Goal: Obtain resource: Obtain resource

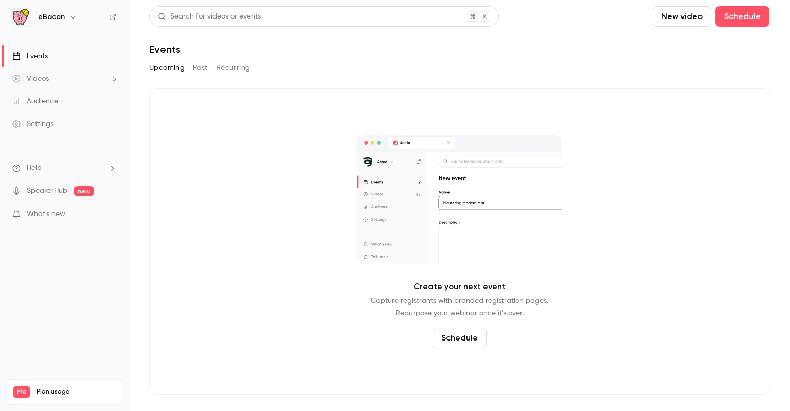
click at [56, 166] on li "Help" at bounding box center [64, 167] width 104 height 11
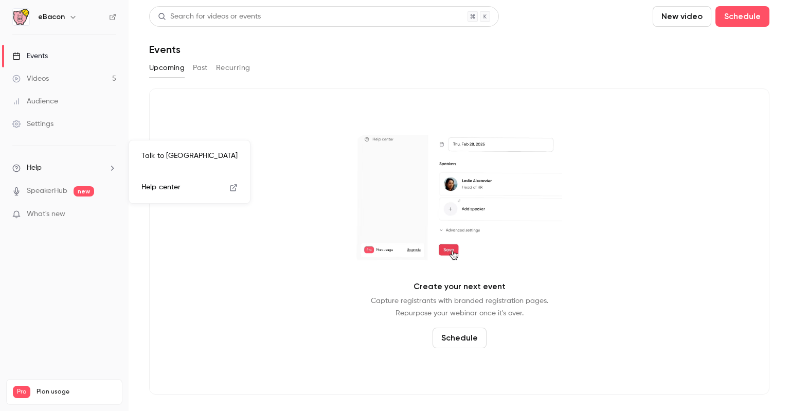
click at [158, 154] on link "Talk to [GEOGRAPHIC_DATA]" at bounding box center [189, 155] width 113 height 27
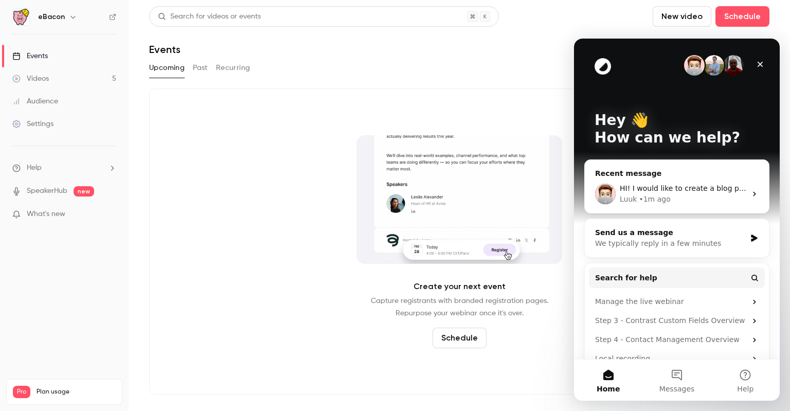
click at [703, 242] on div "We typically reply in a few minutes" at bounding box center [670, 243] width 151 height 11
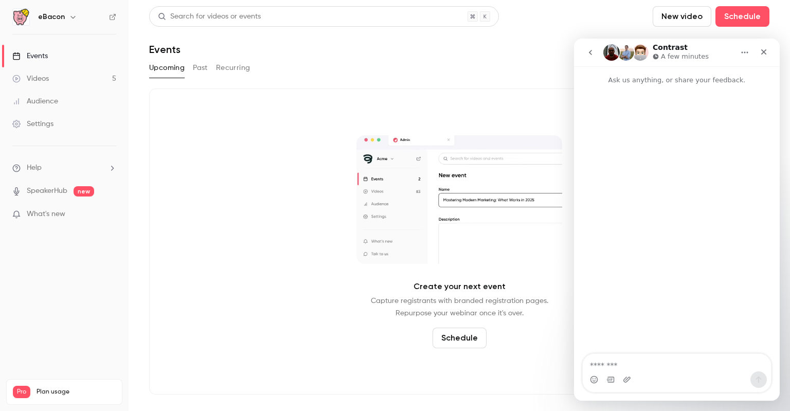
click at [605, 367] on textarea "Message…" at bounding box center [676, 362] width 188 height 17
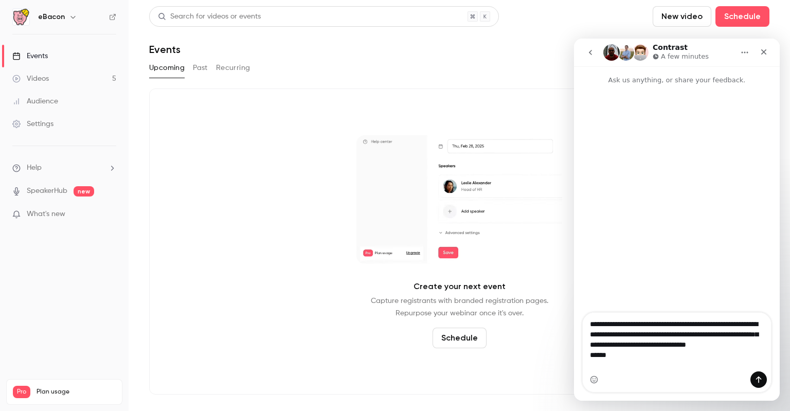
scroll to position [9, 0]
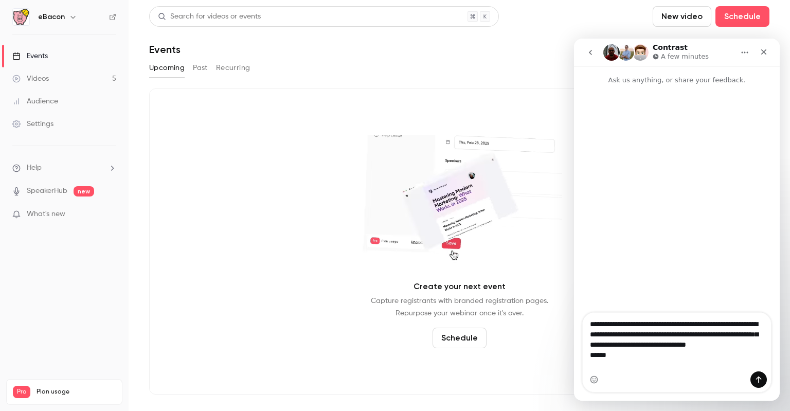
type textarea "**********"
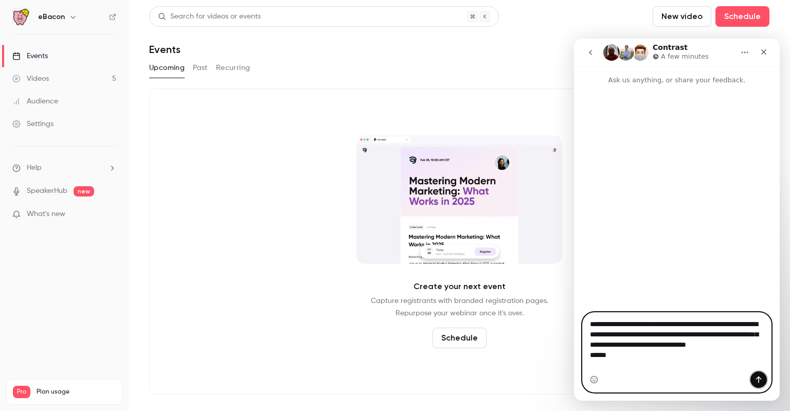
click at [753, 380] on button "Send a message…" at bounding box center [758, 379] width 16 height 16
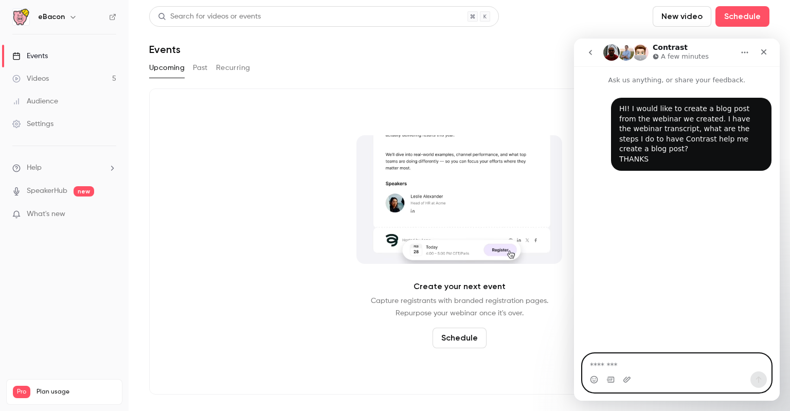
scroll to position [0, 0]
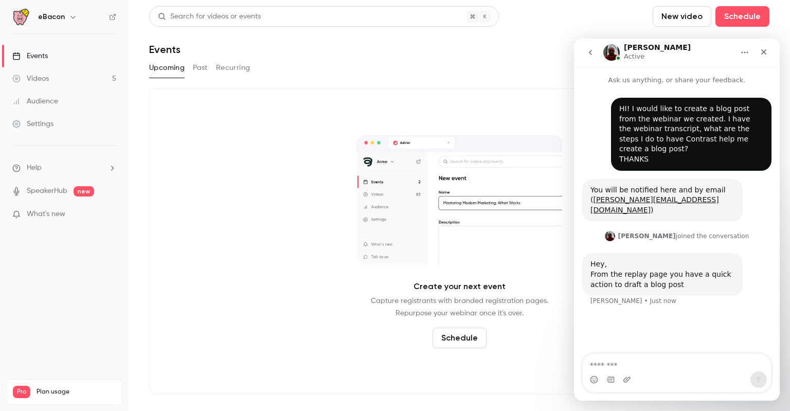
click at [103, 74] on link "Videos 5" at bounding box center [64, 78] width 129 height 23
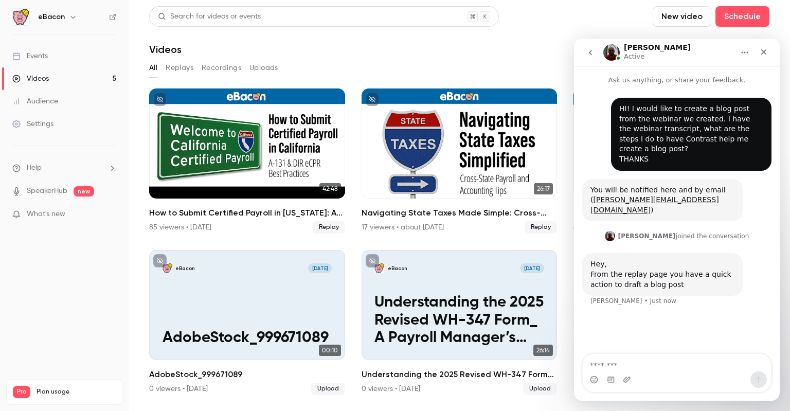
click at [177, 70] on button "Replays" at bounding box center [180, 68] width 28 height 16
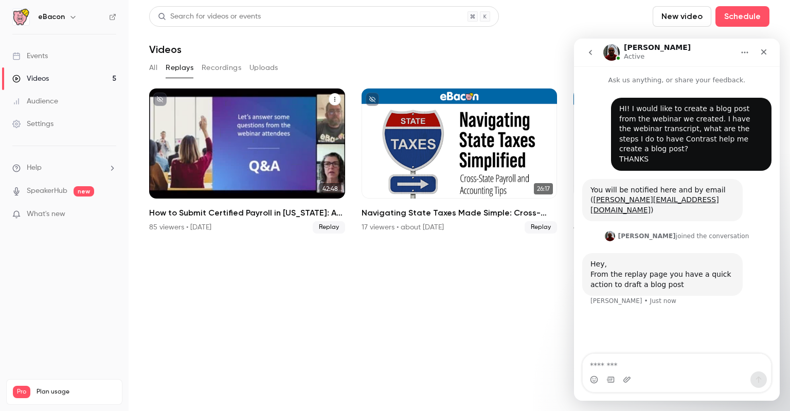
click at [258, 156] on div "How to Submit Certified Payroll in California: A-131 & DIR eCPR Best Practices" at bounding box center [247, 143] width 196 height 110
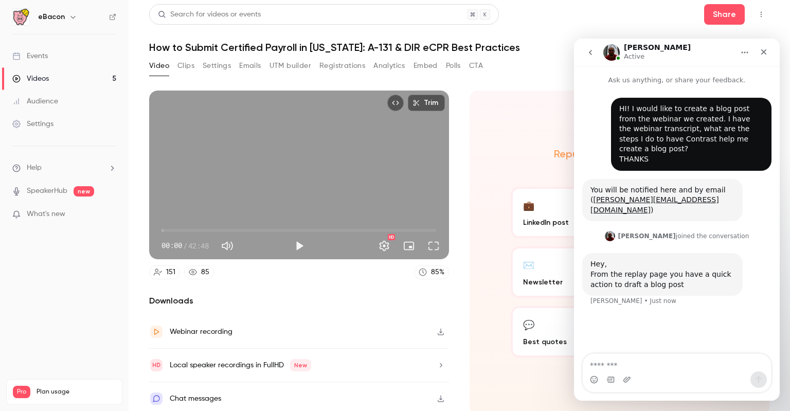
scroll to position [3, 0]
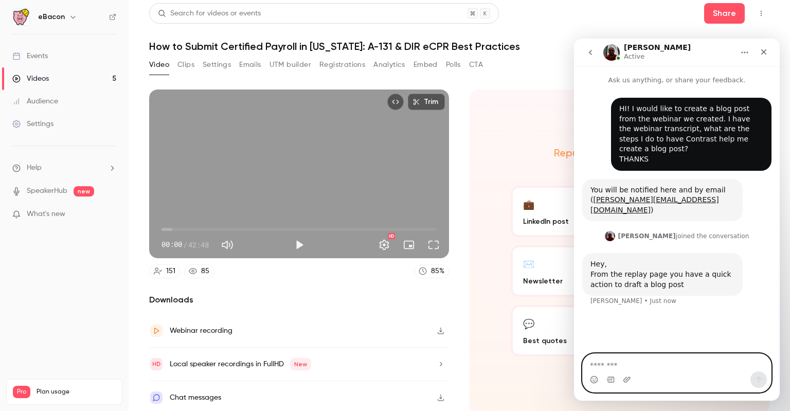
click at [667, 361] on textarea "Message…" at bounding box center [676, 362] width 188 height 17
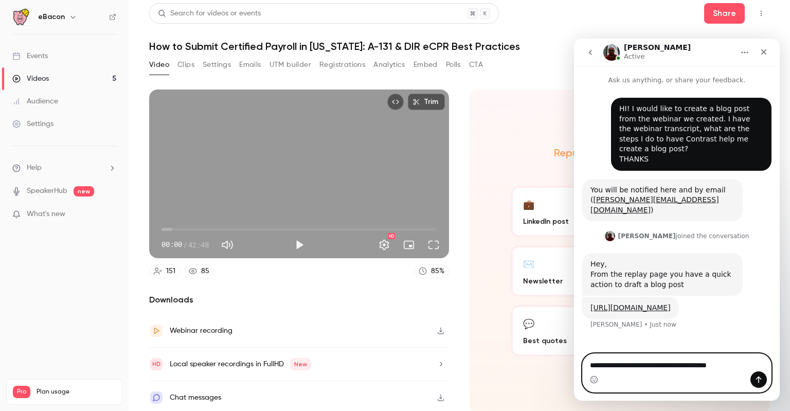
type textarea "**********"
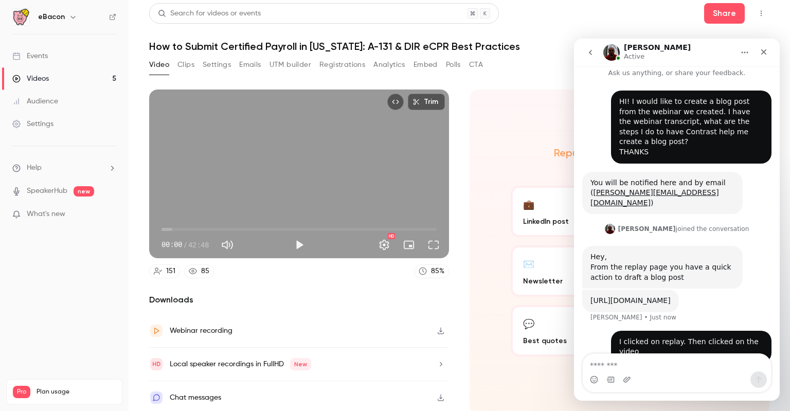
scroll to position [47, 0]
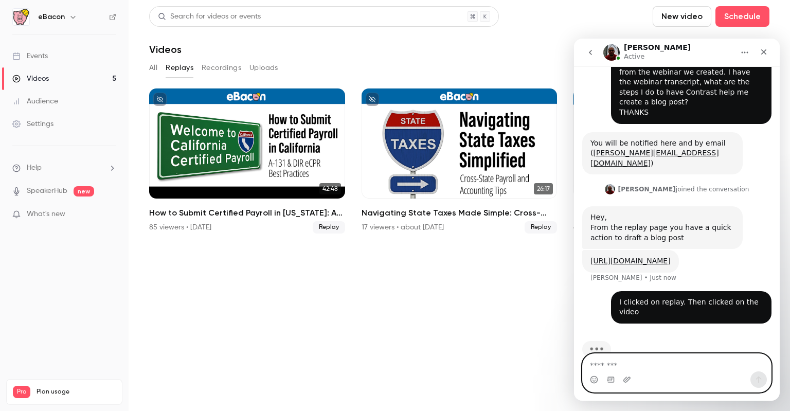
click at [635, 360] on textarea "Message…" at bounding box center [676, 362] width 188 height 17
type textarea "*"
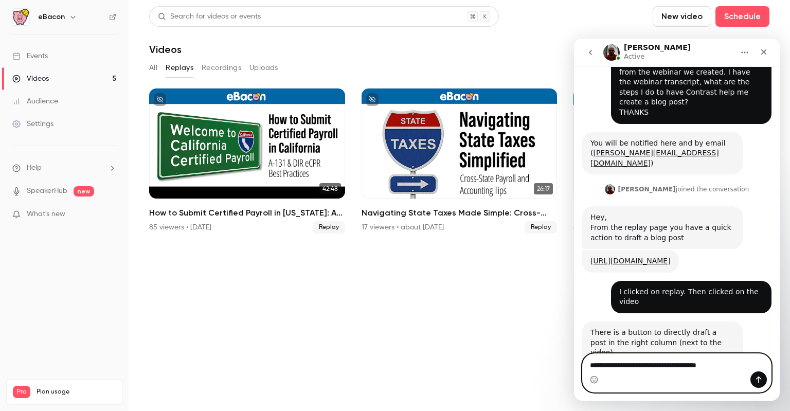
scroll to position [48, 0]
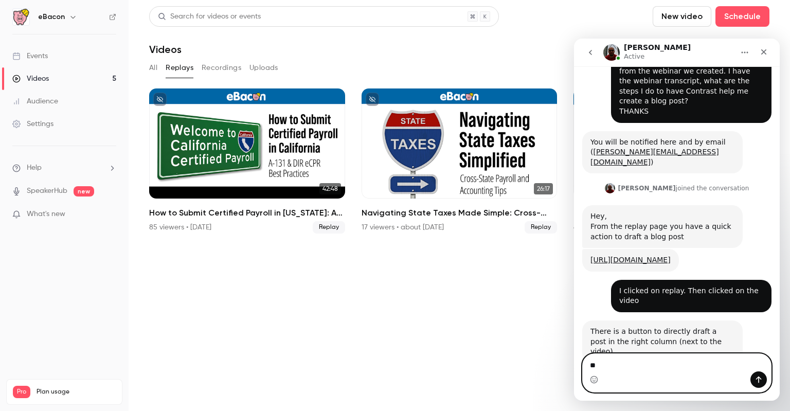
type textarea "*"
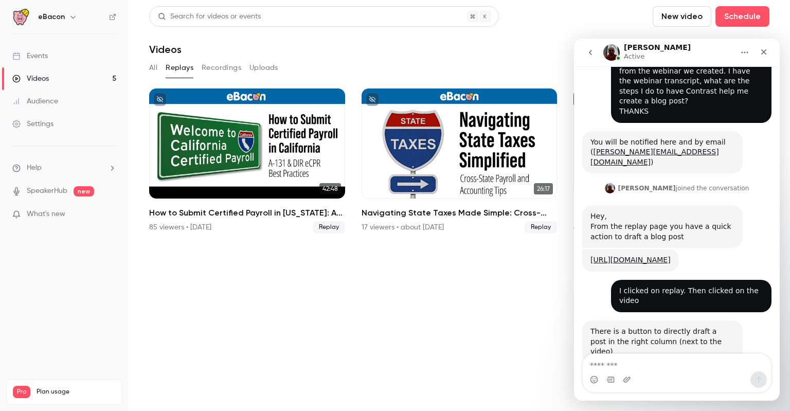
click at [153, 67] on button "All" at bounding box center [153, 68] width 8 height 16
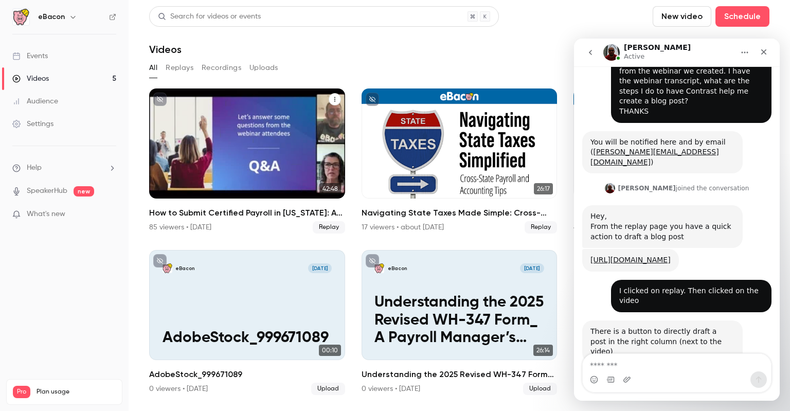
click at [330, 230] on span "Replay" at bounding box center [329, 227] width 32 height 12
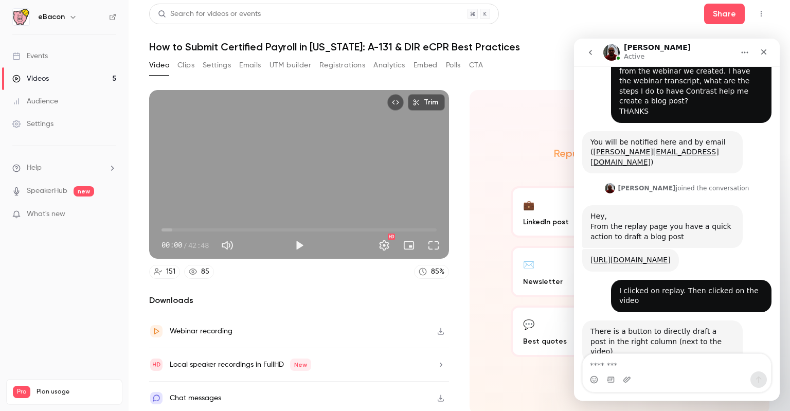
scroll to position [3, 0]
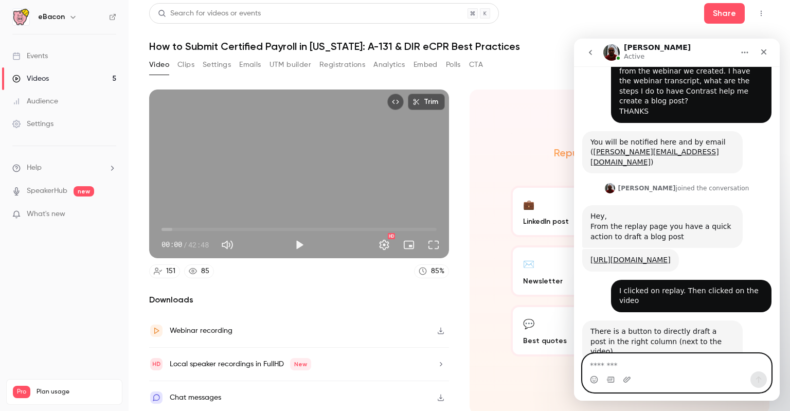
click at [649, 362] on textarea "Message…" at bounding box center [676, 362] width 188 height 17
type textarea "**********"
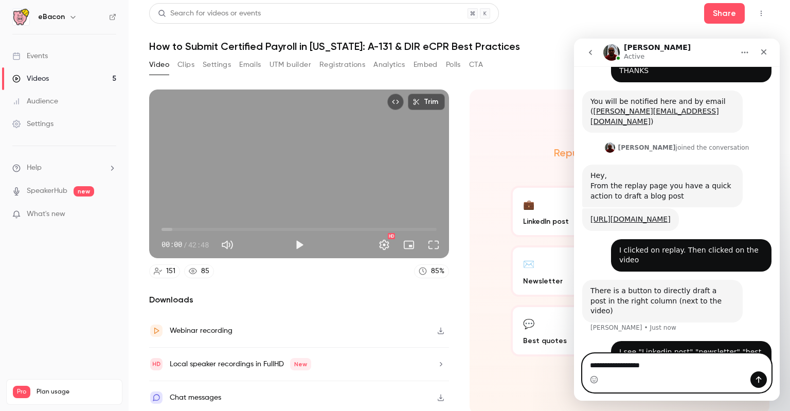
type textarea "**********"
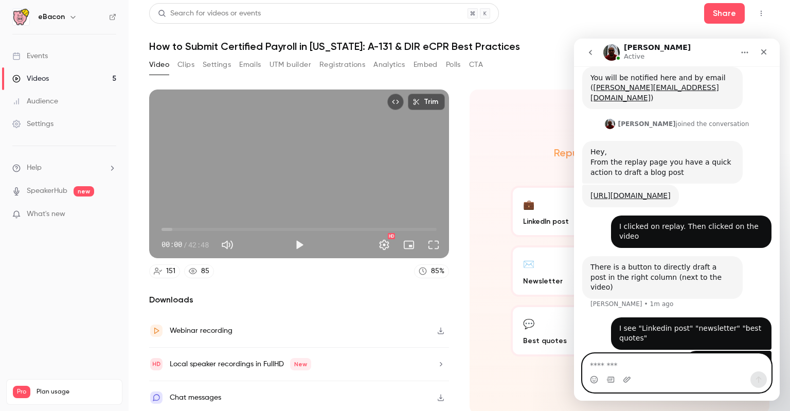
click at [647, 368] on textarea "Message…" at bounding box center [676, 362] width 188 height 17
type textarea "********"
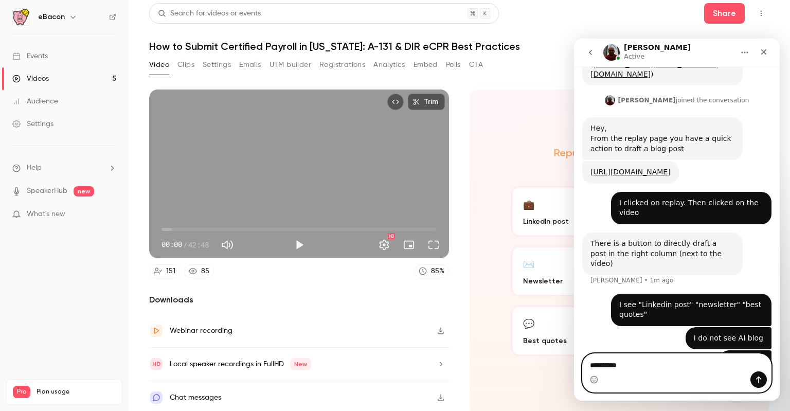
type textarea "**********"
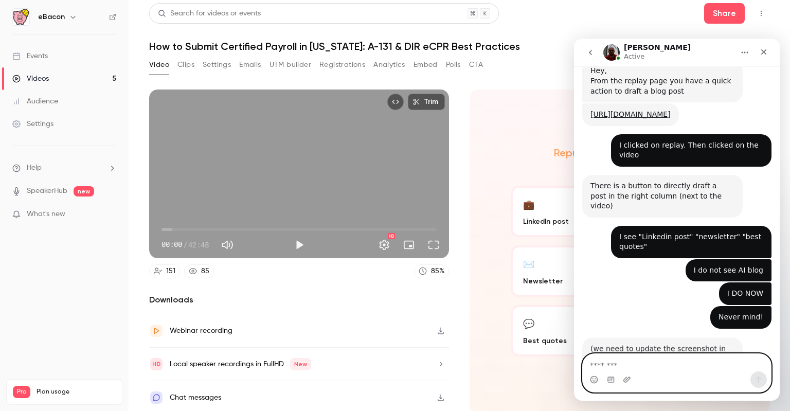
scroll to position [199, 0]
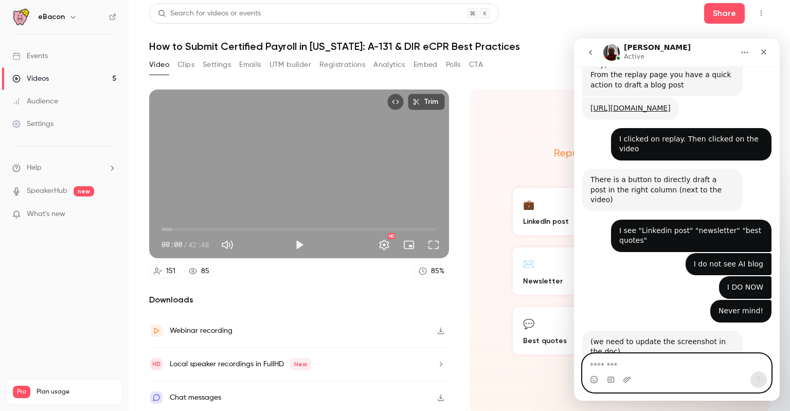
click at [636, 371] on textarea "Message…" at bounding box center [676, 362] width 188 height 17
type textarea "********"
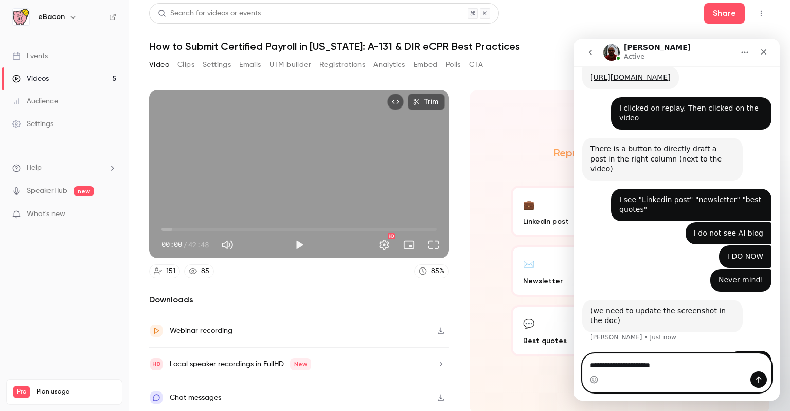
type textarea "**********"
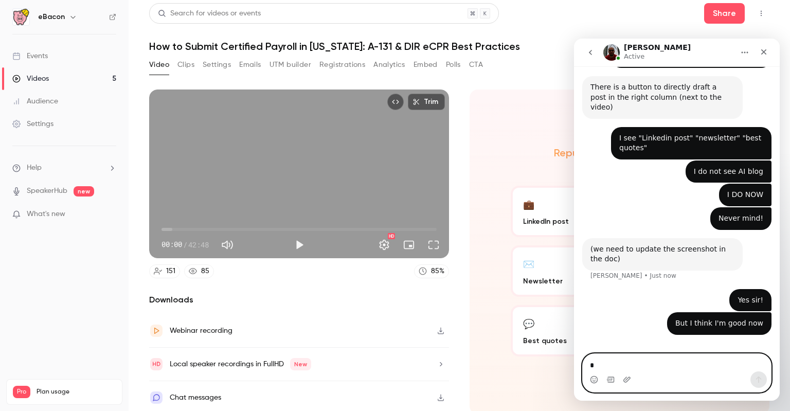
scroll to position [294, 0]
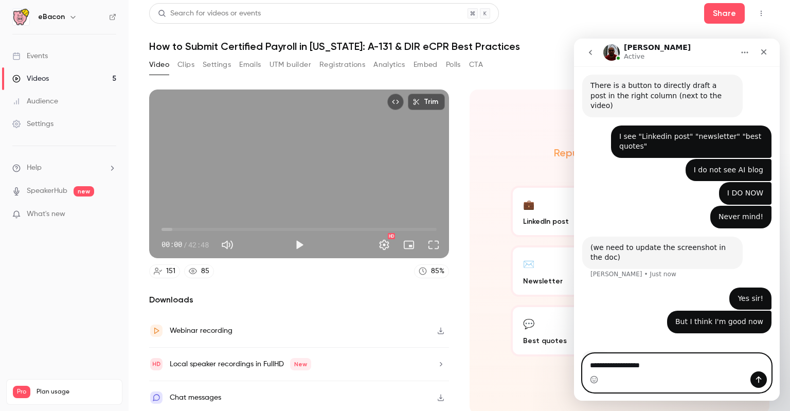
type textarea "**********"
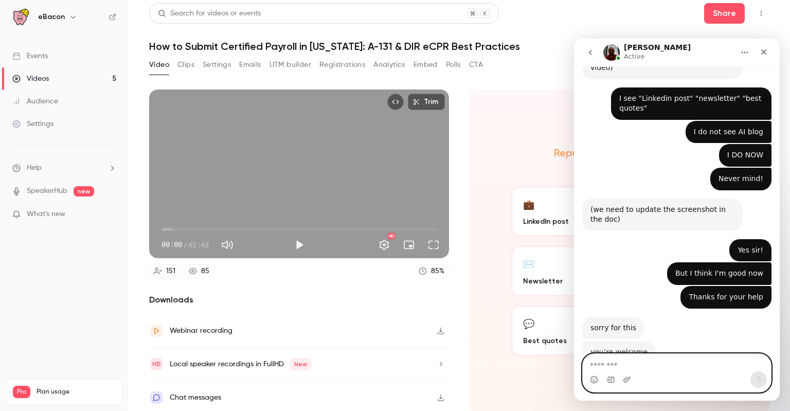
scroll to position [331, 0]
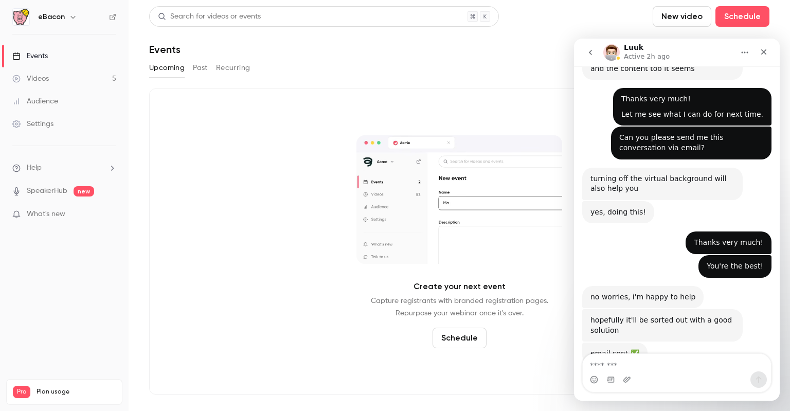
scroll to position [1969, 0]
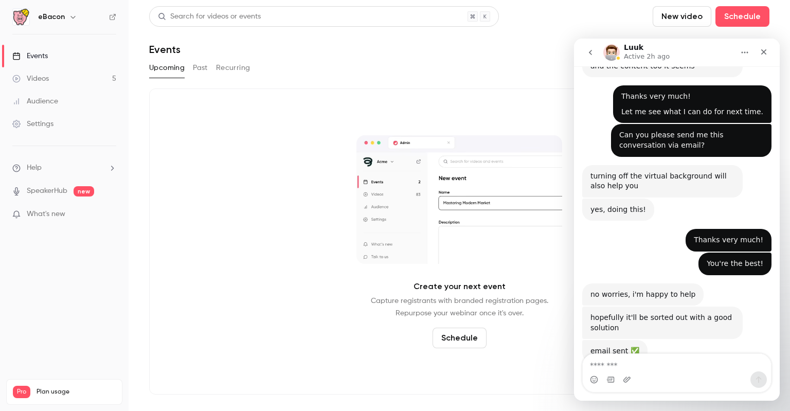
click at [43, 57] on div "Events" at bounding box center [29, 56] width 35 height 10
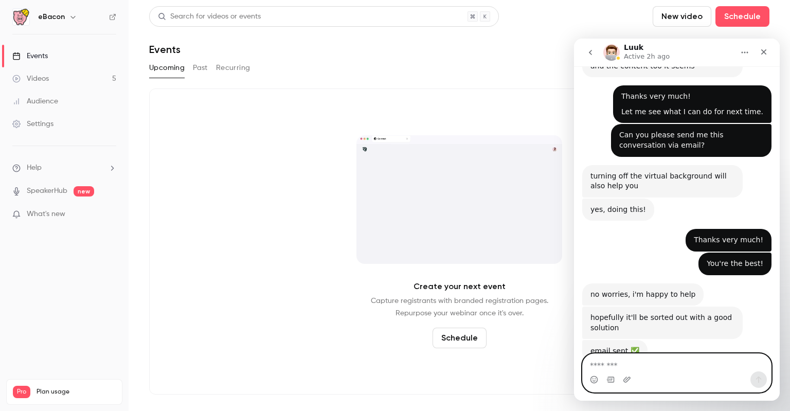
click at [667, 361] on textarea "Message…" at bounding box center [676, 362] width 188 height 17
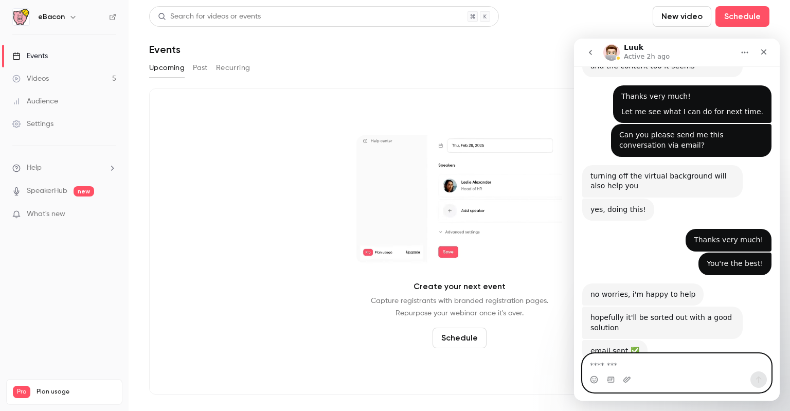
click at [657, 364] on textarea "Message…" at bounding box center [676, 362] width 188 height 17
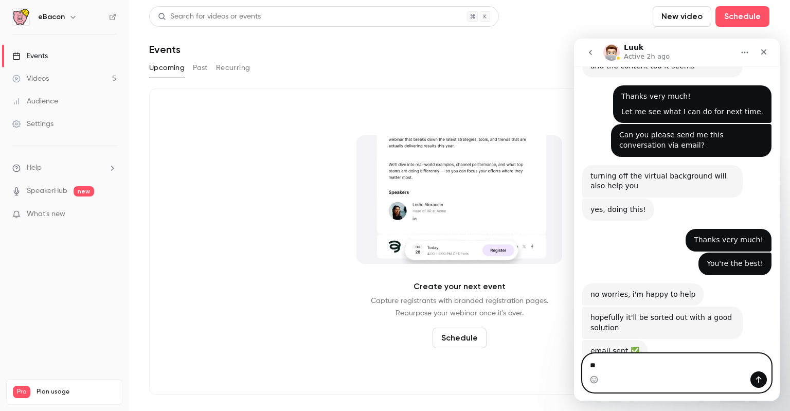
type textarea "*"
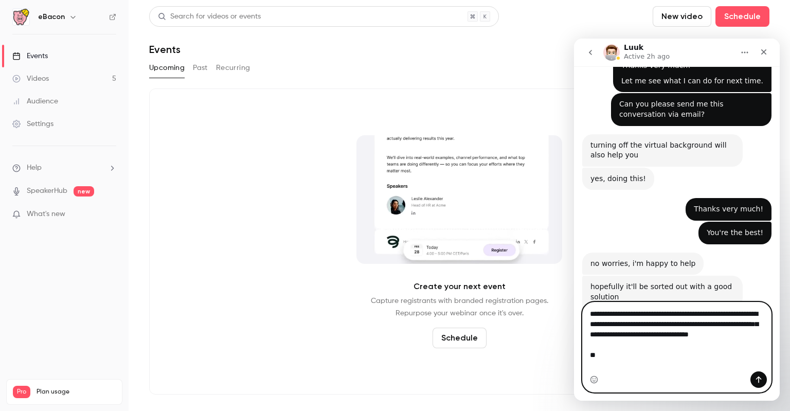
scroll to position [2010, 0]
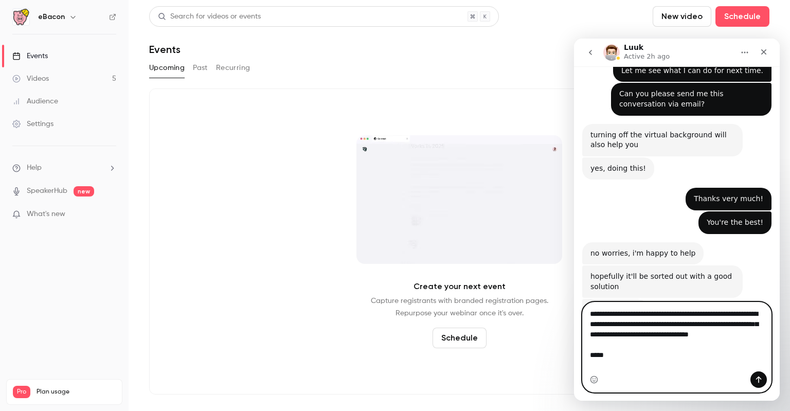
type textarea "**********"
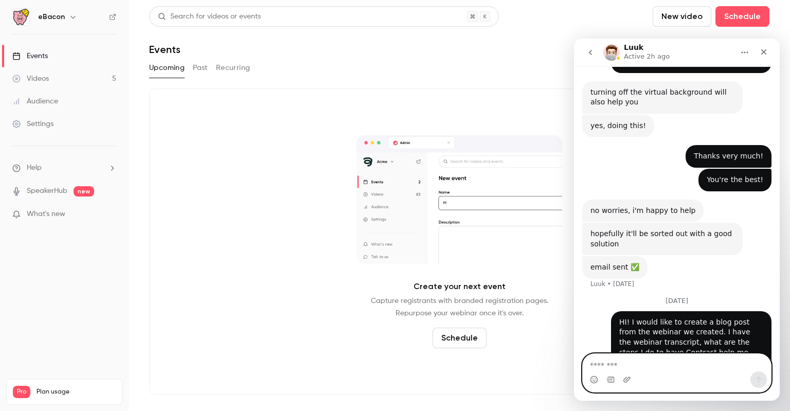
scroll to position [2073, 0]
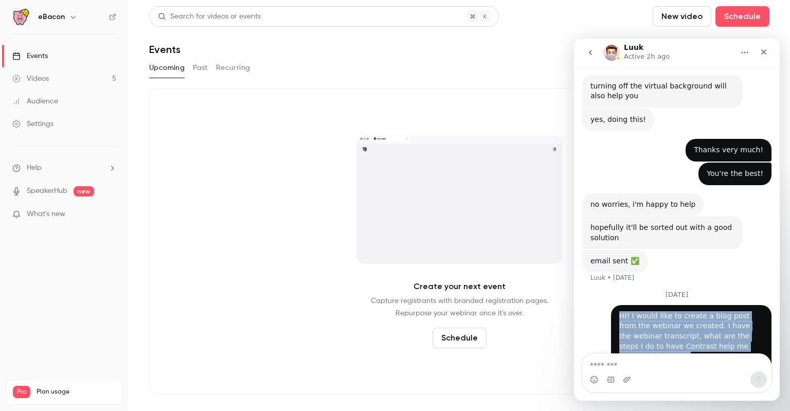
drag, startPoint x: 687, startPoint y: 330, endPoint x: 613, endPoint y: 287, distance: 85.7
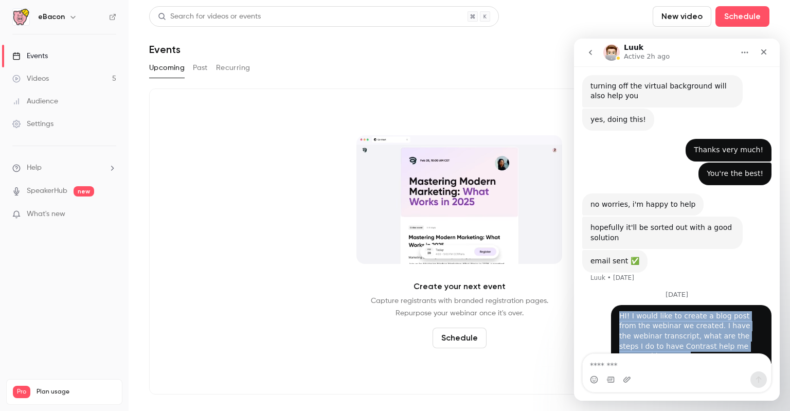
click at [613, 305] on div "HI! I would like to create a blog post from the webinar we created. I have the …" at bounding box center [691, 344] width 160 height 78
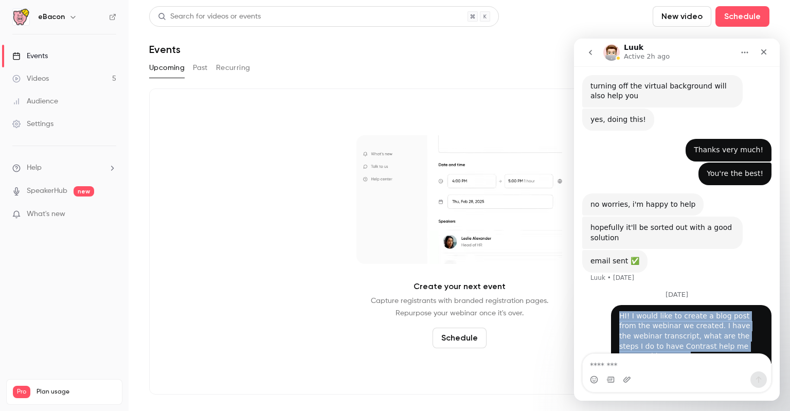
copy div "HI! I would like to create a blog post from the webinar we created. I have the …"
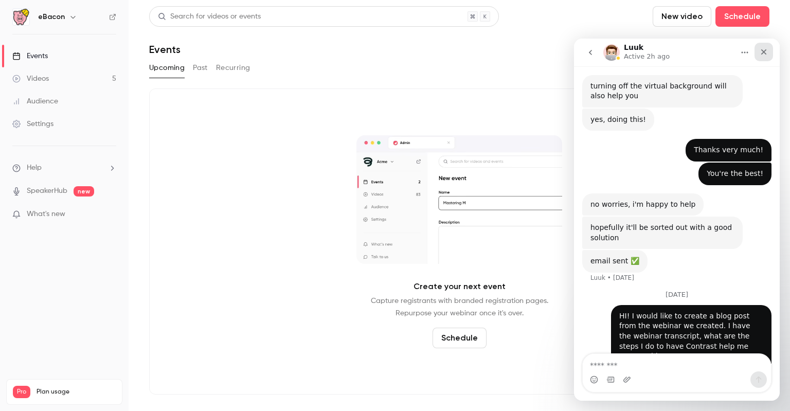
click at [765, 49] on icon "Close" at bounding box center [763, 52] width 8 height 8
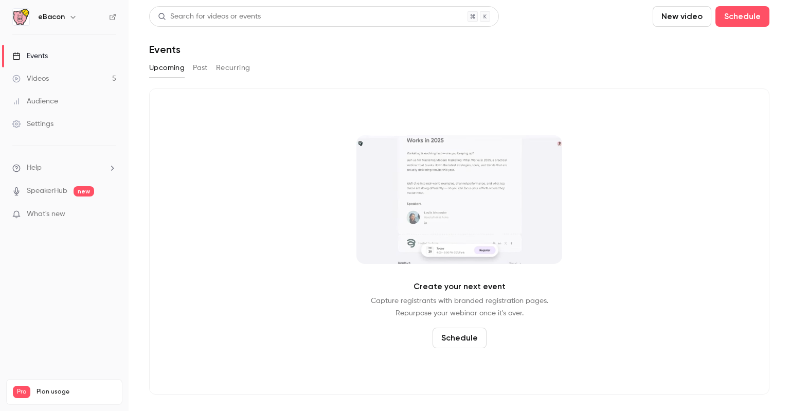
click at [57, 82] on link "Videos 5" at bounding box center [64, 78] width 129 height 23
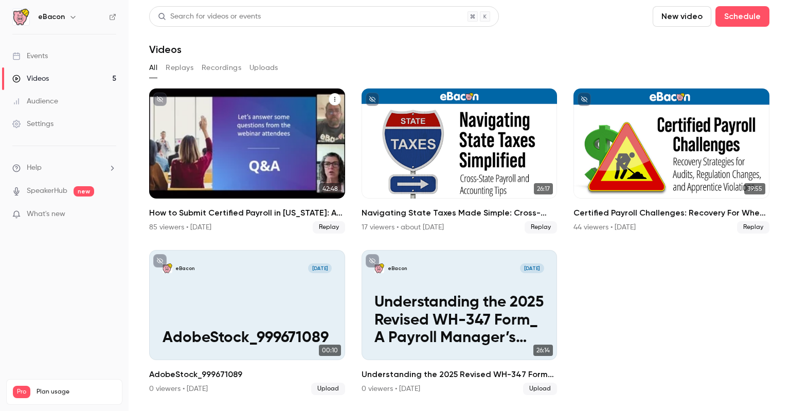
click at [264, 154] on div "How to Submit Certified Payroll in California: A-131 & DIR eCPR Best Practices" at bounding box center [247, 143] width 196 height 110
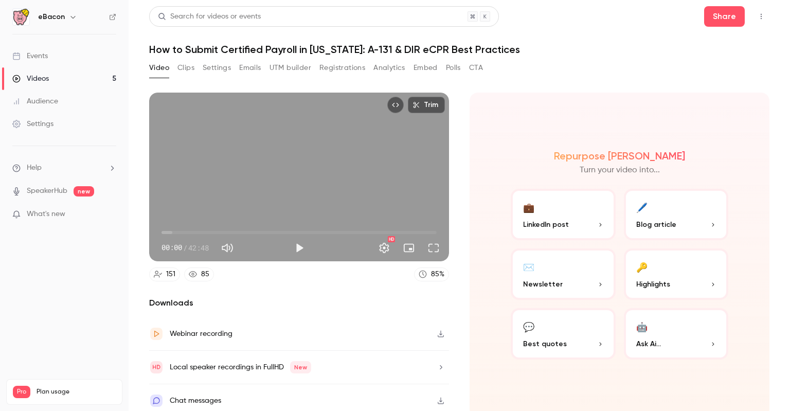
click at [659, 213] on button "🖊️ Blog article" at bounding box center [676, 214] width 105 height 51
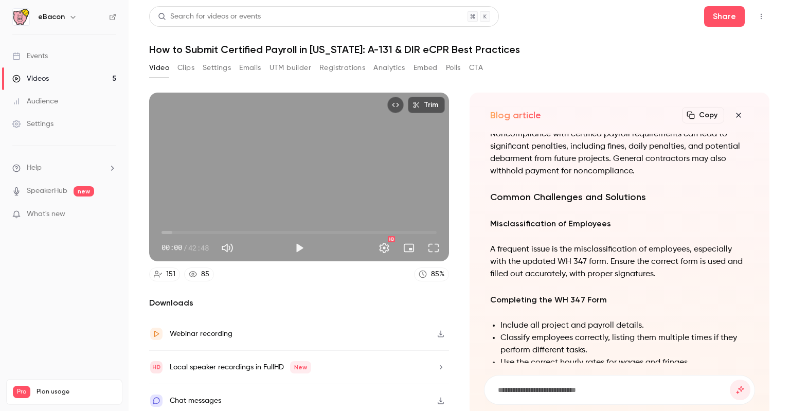
scroll to position [-596, 0]
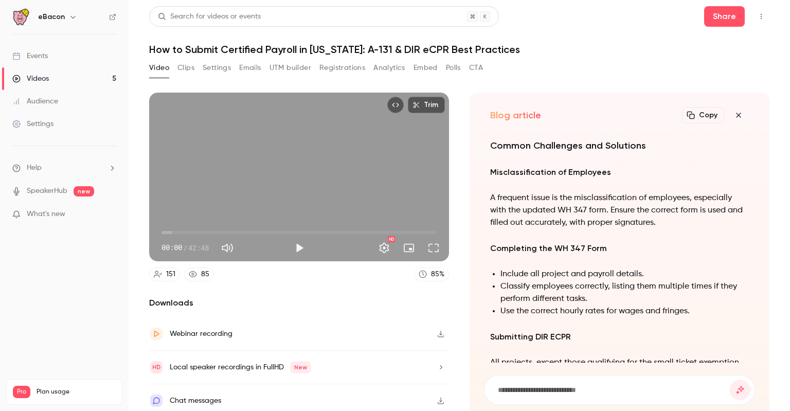
click at [693, 116] on button "Copy" at bounding box center [703, 115] width 42 height 16
click at [555, 389] on input at bounding box center [613, 389] width 233 height 11
type input "**********"
click at [729, 379] on button "submit" at bounding box center [739, 389] width 21 height 21
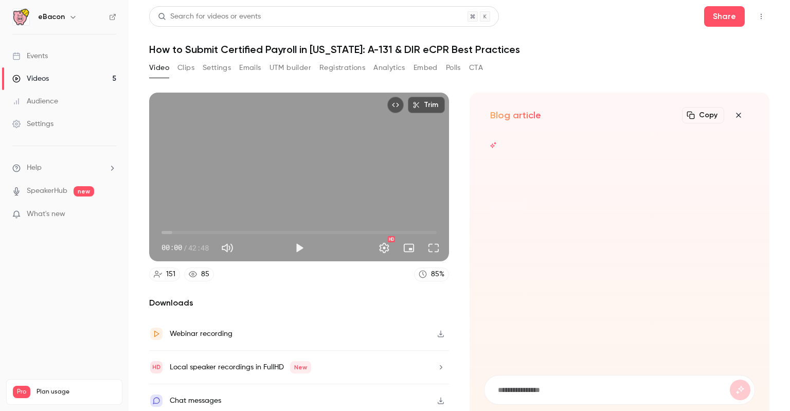
scroll to position [0, 0]
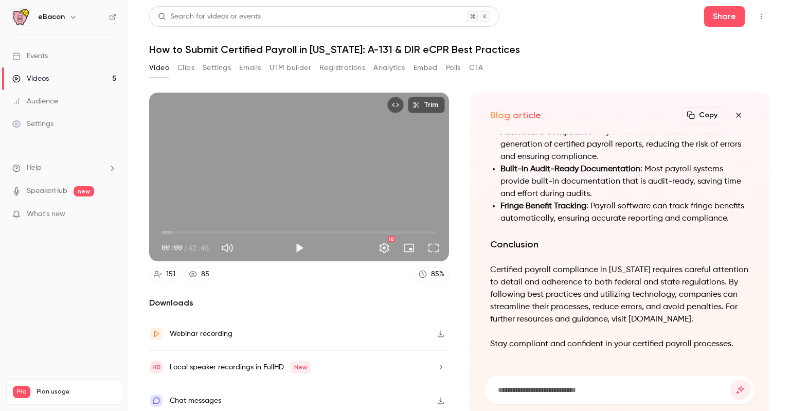
click at [703, 111] on button "Copy" at bounding box center [703, 115] width 42 height 16
click at [50, 214] on span "What's new" at bounding box center [46, 214] width 39 height 11
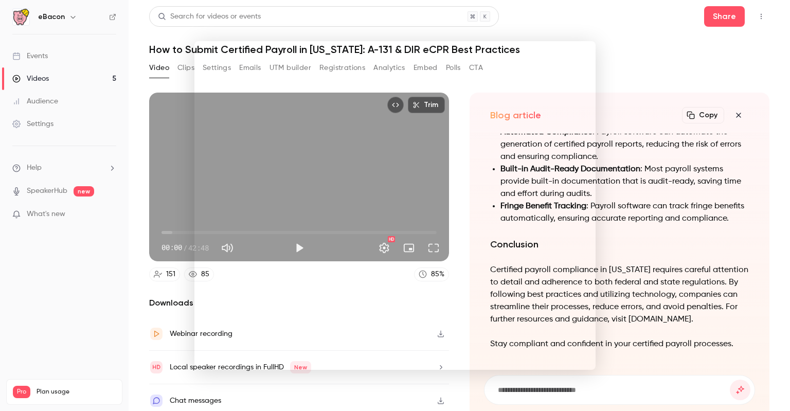
click at [571, 10] on div at bounding box center [395, 205] width 790 height 411
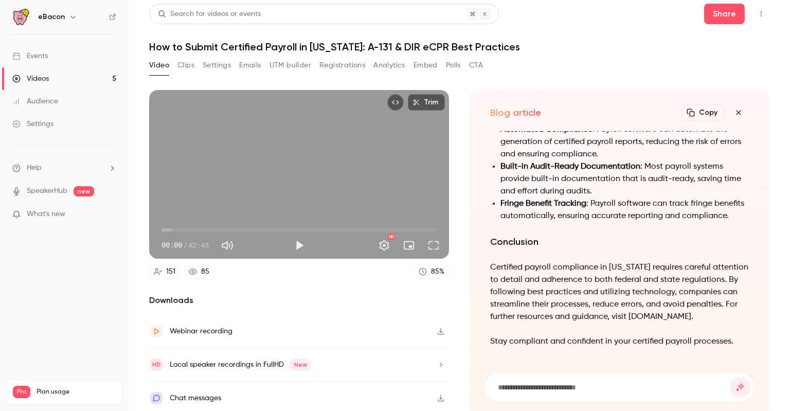
scroll to position [3, 0]
